Goal: Understand process/instructions: Learn how to perform a task or action

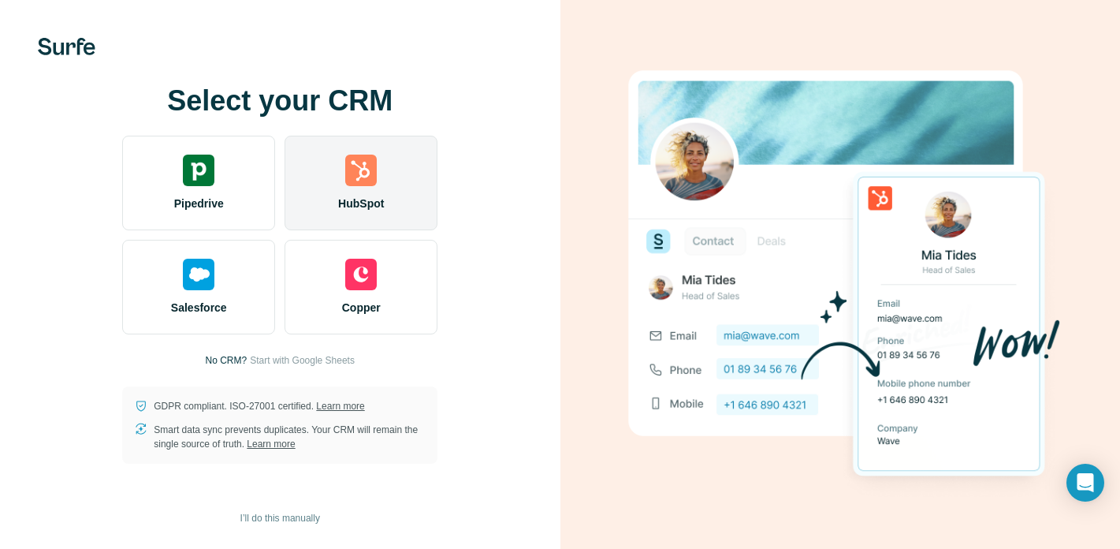
click at [386, 187] on div "HubSpot" at bounding box center [361, 183] width 153 height 95
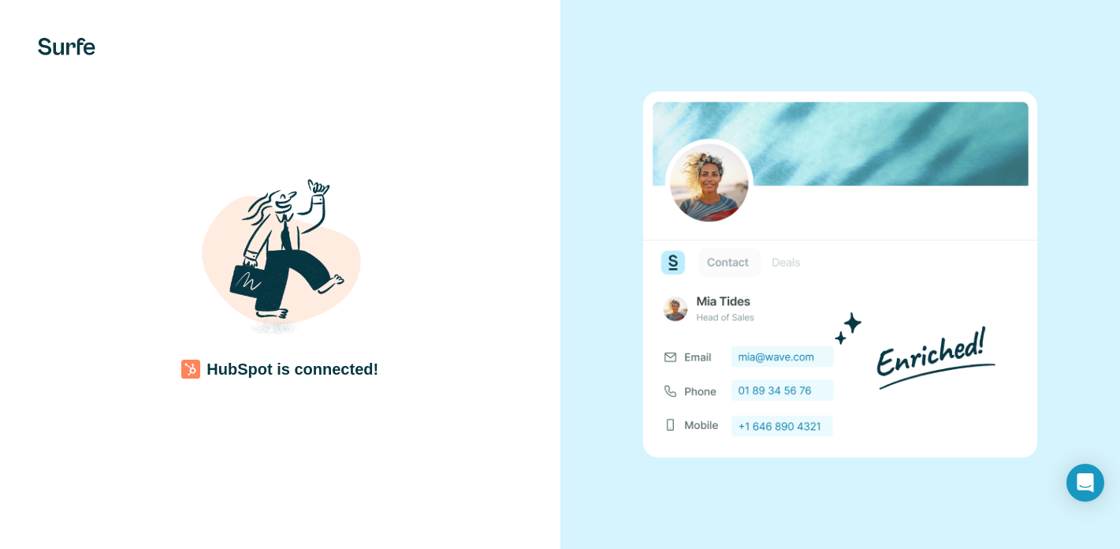
click at [388, 426] on div "HubSpot is connected!" at bounding box center [280, 274] width 560 height 549
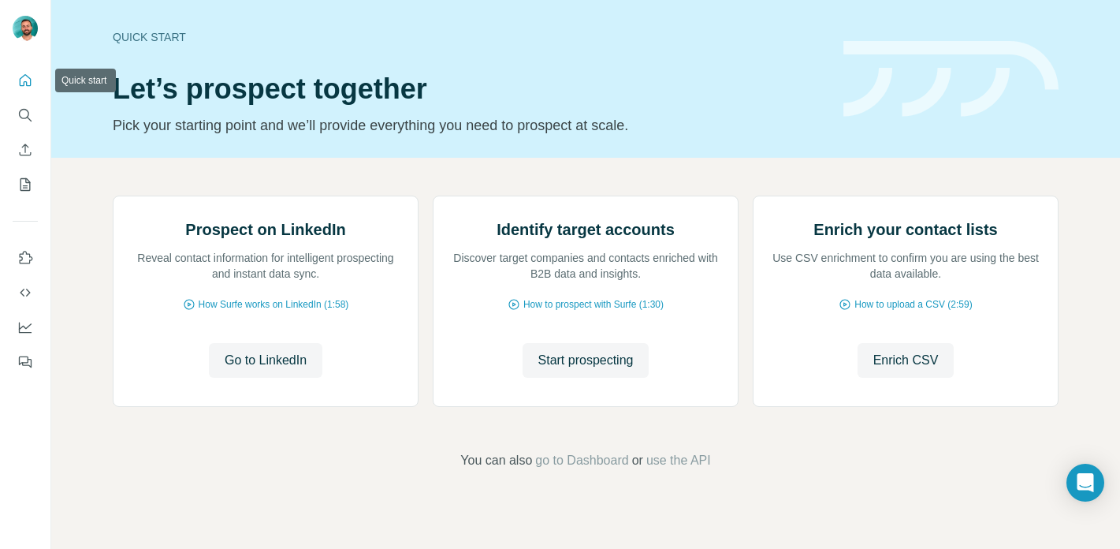
click at [20, 80] on icon "Quick start" at bounding box center [25, 81] width 16 height 16
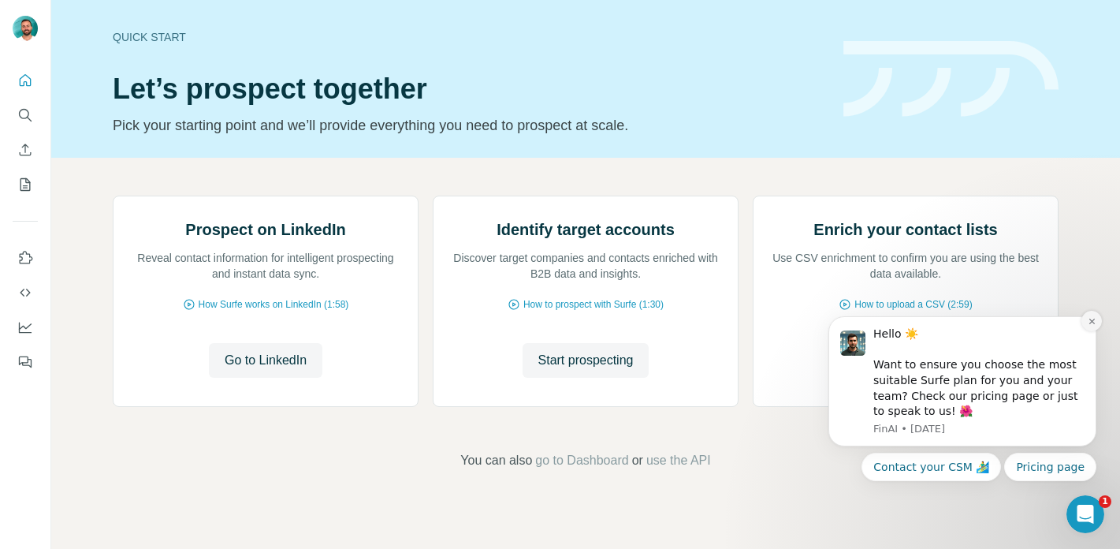
click at [1088, 323] on icon "Dismiss notification" at bounding box center [1092, 321] width 9 height 9
